Goal: Task Accomplishment & Management: Complete application form

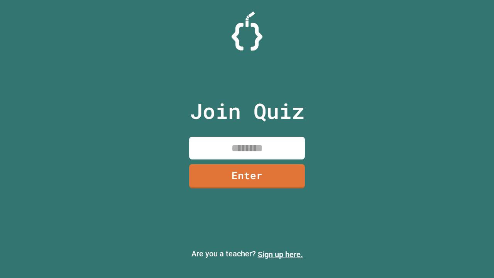
click at [280, 254] on link "Sign up here." at bounding box center [280, 254] width 45 height 9
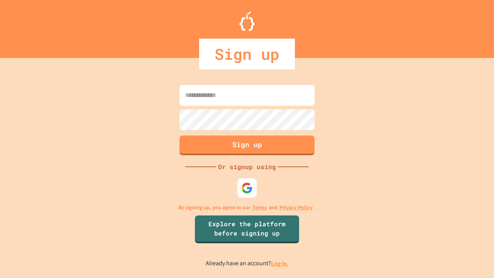
click at [280, 263] on link "Log in." at bounding box center [280, 263] width 18 height 8
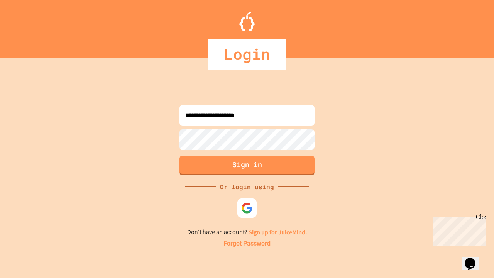
type input "**********"
